Goal: Complete application form

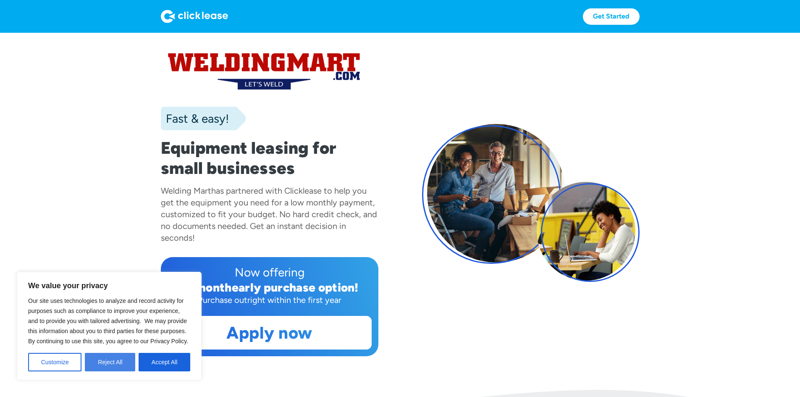
click at [109, 362] on button "Reject All" at bounding box center [110, 362] width 50 height 18
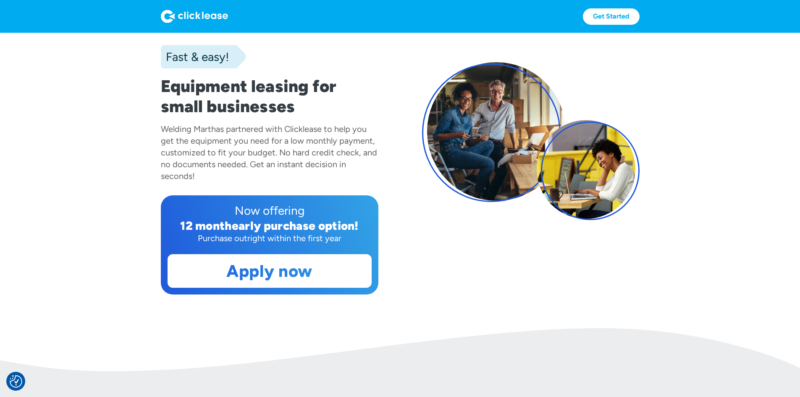
scroll to position [84, 0]
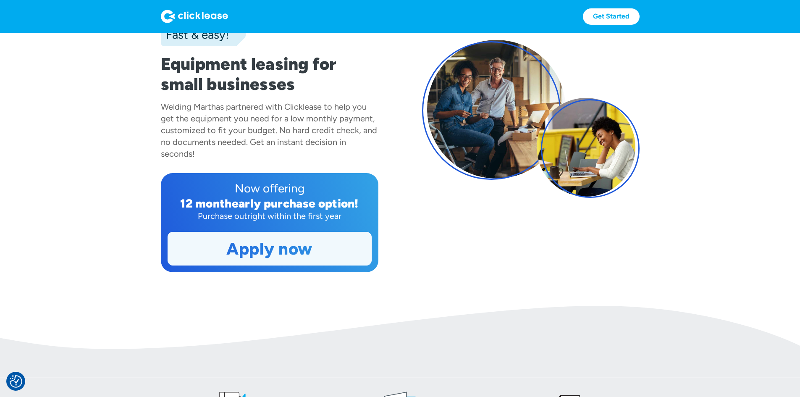
click at [295, 265] on link "Apply now" at bounding box center [269, 248] width 203 height 33
